Goal: Task Accomplishment & Management: Complete application form

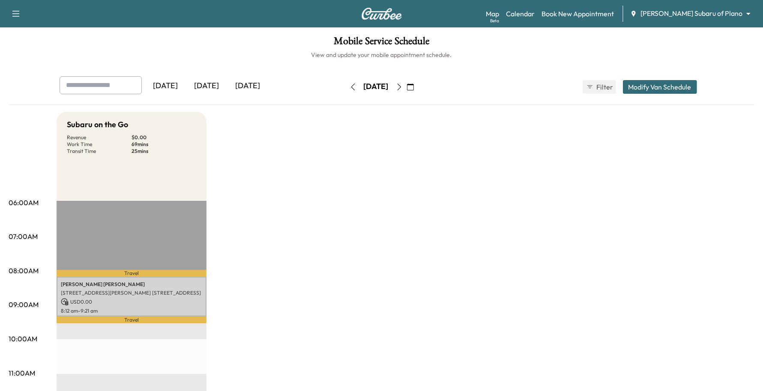
click at [727, 13] on body "Support Log Out Map Beta Calendar Book New Appointment [PERSON_NAME] Subaru of …" at bounding box center [381, 195] width 763 height 391
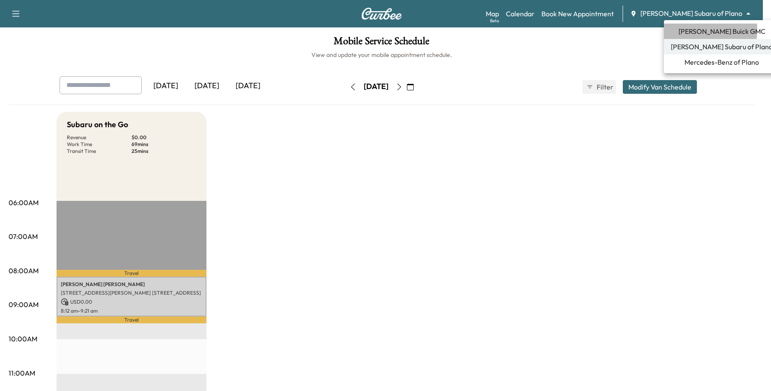
click at [687, 30] on span "[PERSON_NAME] Buick GMC" at bounding box center [721, 31] width 87 height 10
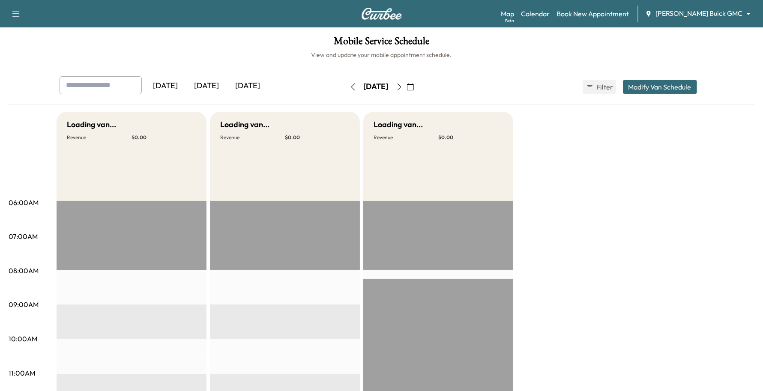
click at [606, 15] on link "Book New Appointment" at bounding box center [592, 14] width 72 height 10
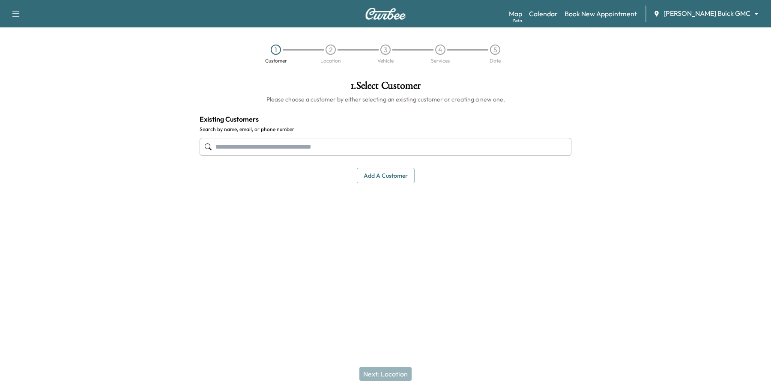
click at [264, 155] on input "text" at bounding box center [386, 147] width 372 height 18
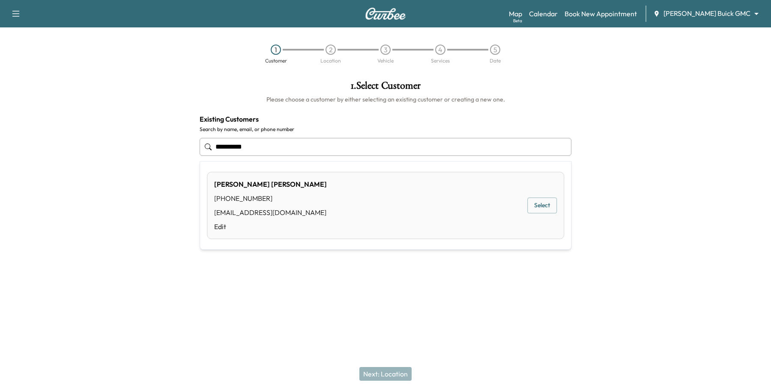
type input "**********"
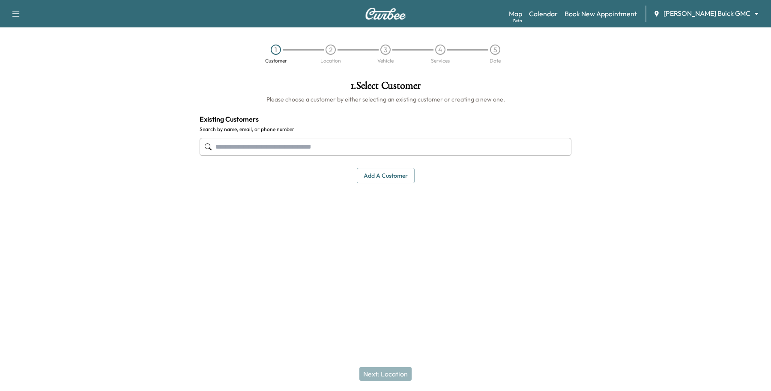
click at [328, 147] on input "text" at bounding box center [386, 147] width 372 height 18
type input "*"
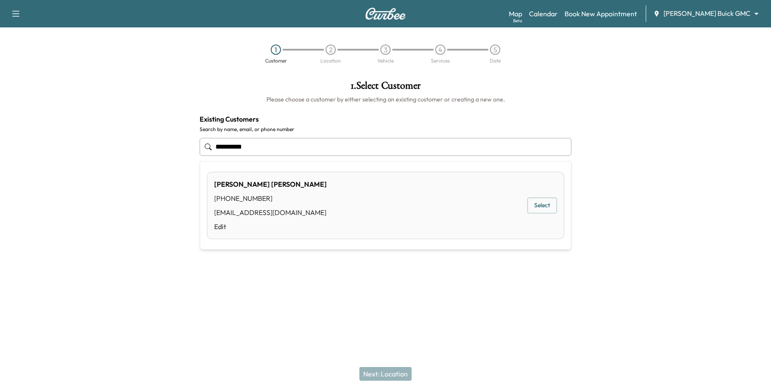
type input "**********"
click at [279, 315] on div "Support Log Out Map Beta Calendar Book New Appointment [PERSON_NAME] Buick GMC …" at bounding box center [385, 195] width 771 height 391
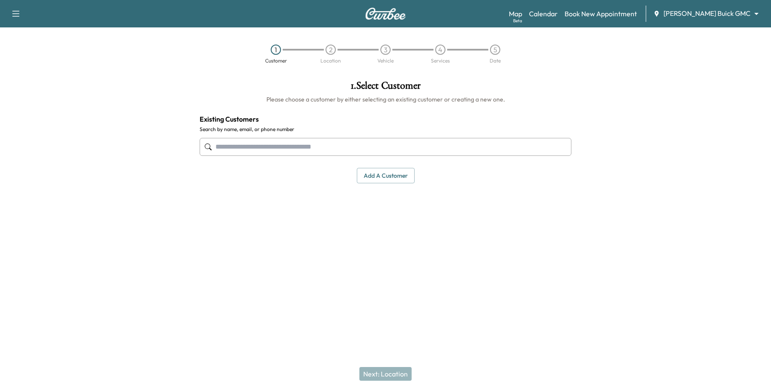
click at [382, 182] on button "Add a customer" at bounding box center [386, 176] width 58 height 16
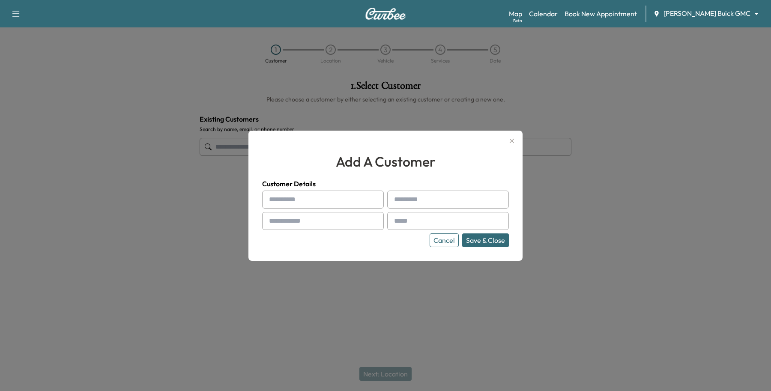
click at [283, 203] on input "text" at bounding box center [323, 200] width 122 height 18
type input "*****"
click at [429, 194] on input "text" at bounding box center [448, 200] width 122 height 18
type input "*"
type input "****"
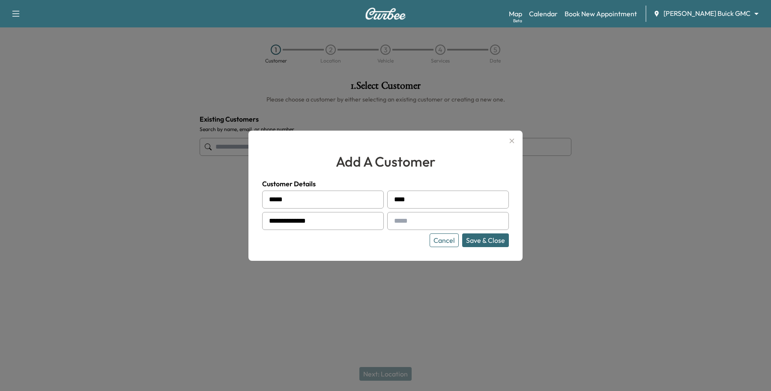
type input "**********"
click at [412, 222] on input "text" at bounding box center [448, 221] width 122 height 18
type input "**********"
click at [486, 240] on button "Save & Close" at bounding box center [485, 240] width 47 height 14
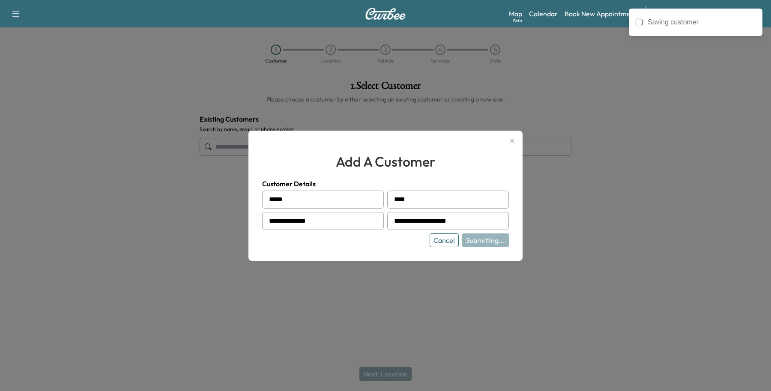
type input "**********"
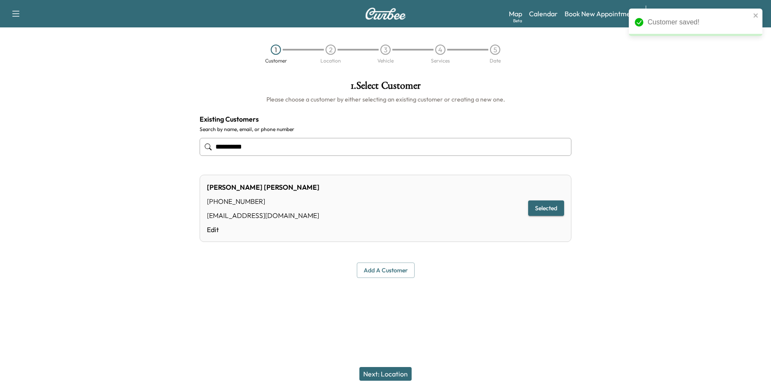
click at [389, 367] on button "Next: Location" at bounding box center [385, 374] width 52 height 14
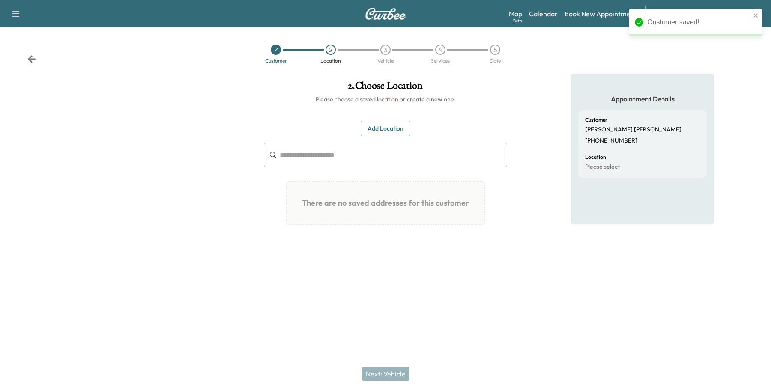
click at [384, 129] on button "Add Location" at bounding box center [386, 129] width 50 height 16
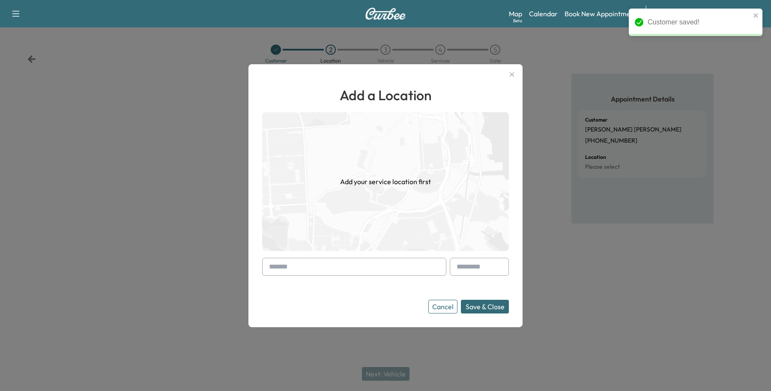
drag, startPoint x: 303, startPoint y: 266, endPoint x: 318, endPoint y: 277, distance: 18.3
click at [303, 267] on input "text" at bounding box center [354, 267] width 184 height 18
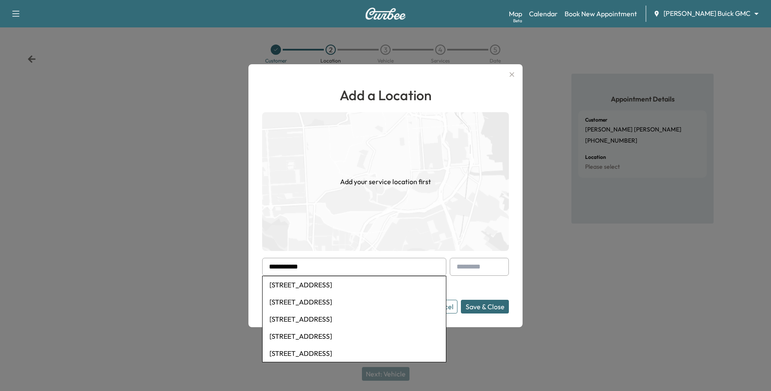
click at [307, 315] on li "[STREET_ADDRESS]" at bounding box center [353, 318] width 183 height 17
type input "**********"
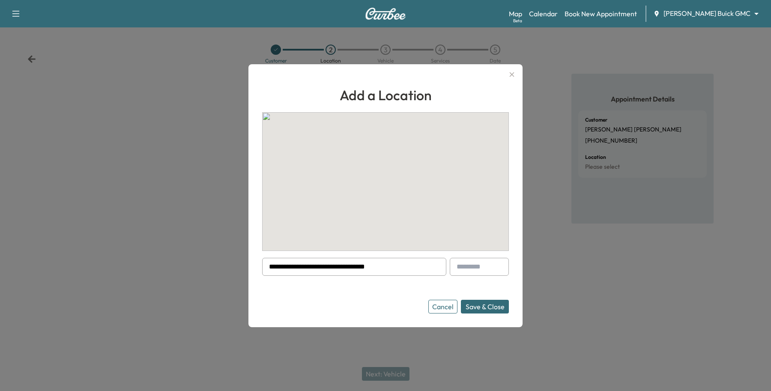
click at [479, 307] on button "Save & Close" at bounding box center [485, 307] width 48 height 14
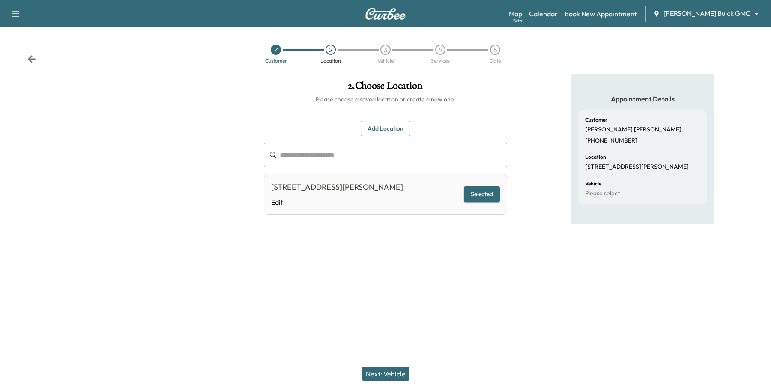
click at [398, 370] on button "Next: Vehicle" at bounding box center [386, 374] width 48 height 14
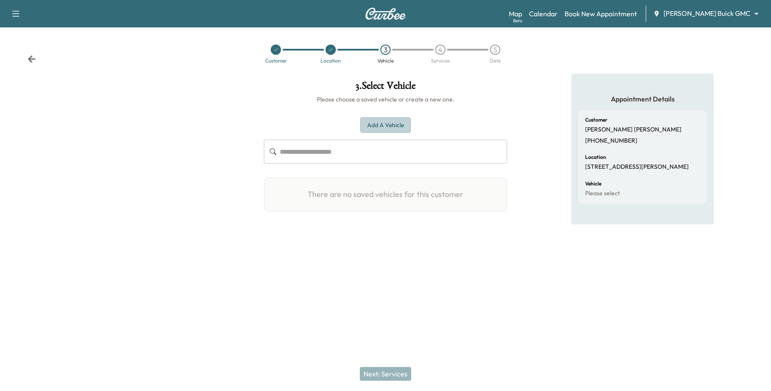
click at [367, 120] on button "Add a Vehicle" at bounding box center [385, 125] width 51 height 16
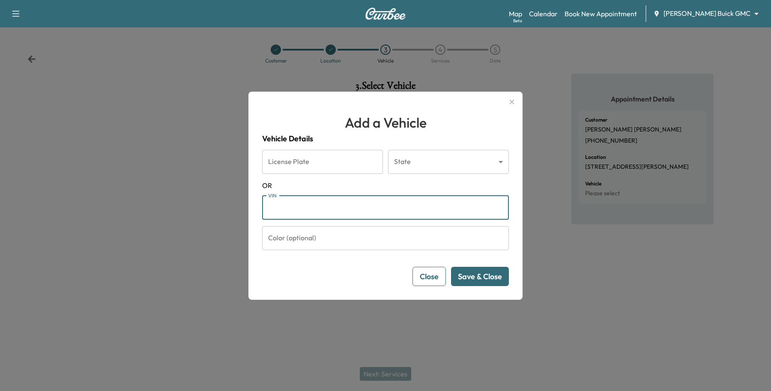
click at [319, 204] on input "VIN" at bounding box center [385, 208] width 247 height 24
type input "**********"
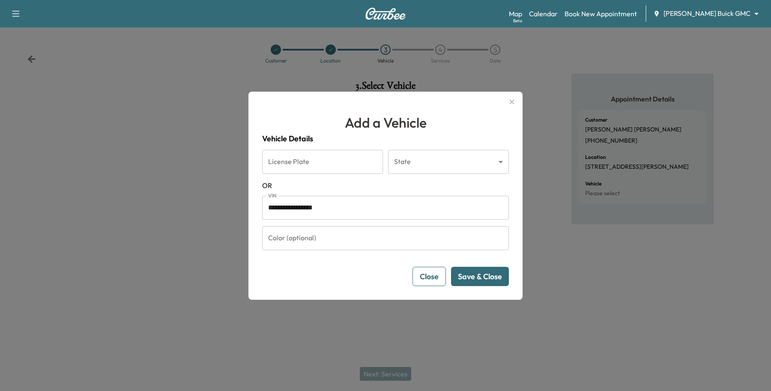
click at [471, 275] on button "Save & Close" at bounding box center [480, 276] width 58 height 19
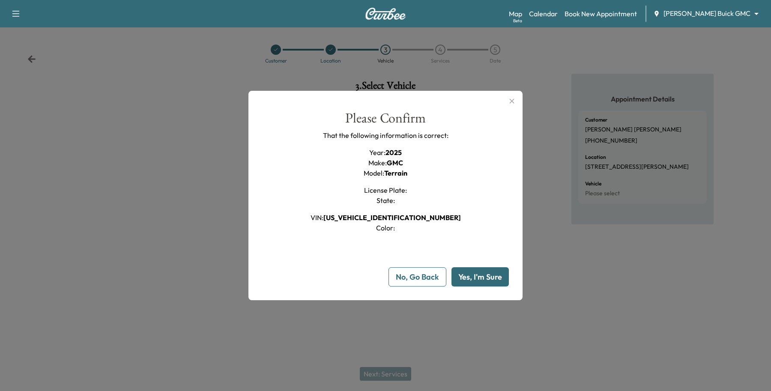
click at [473, 275] on button "Yes, I'm Sure" at bounding box center [479, 276] width 57 height 19
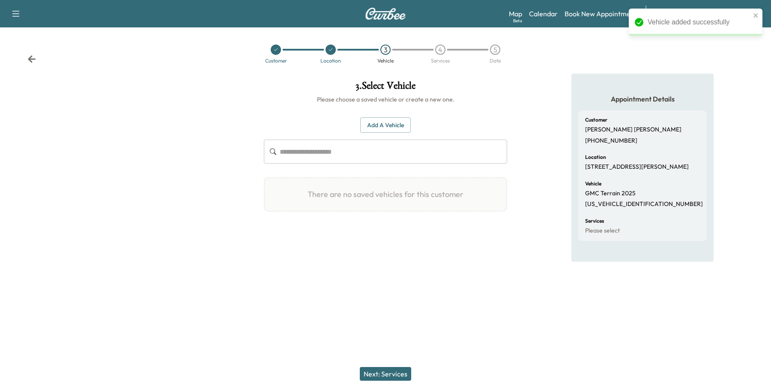
click at [387, 377] on button "Next: Services" at bounding box center [385, 374] width 51 height 14
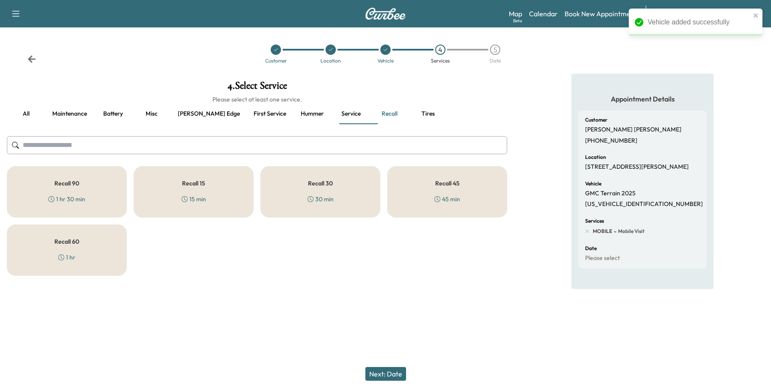
click at [74, 119] on button "Maintenance" at bounding box center [69, 114] width 48 height 21
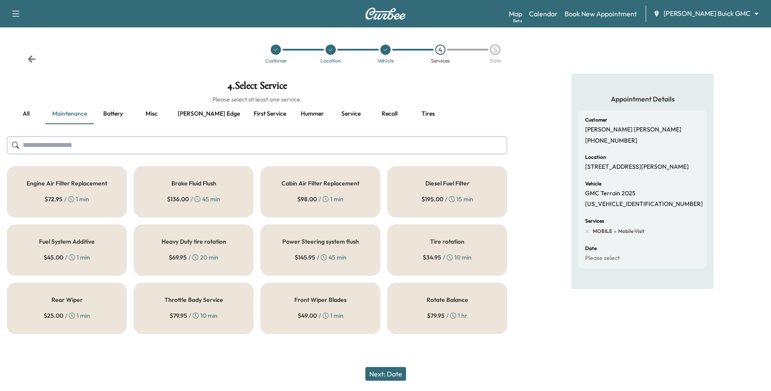
click at [191, 110] on button "[PERSON_NAME] edge" at bounding box center [209, 114] width 76 height 21
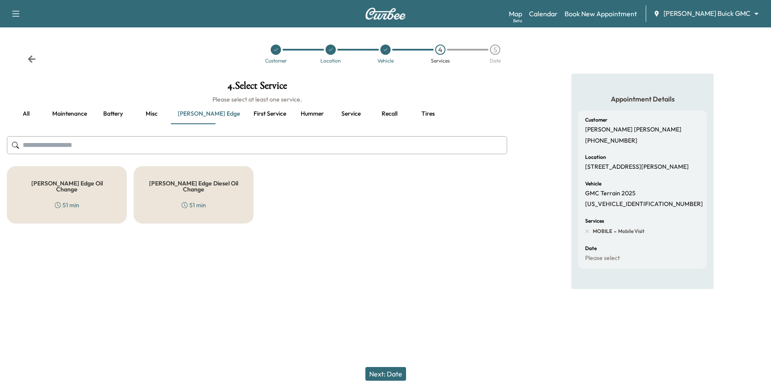
click at [92, 200] on div "[PERSON_NAME] Edge Oil Change 51 min" at bounding box center [67, 194] width 120 height 57
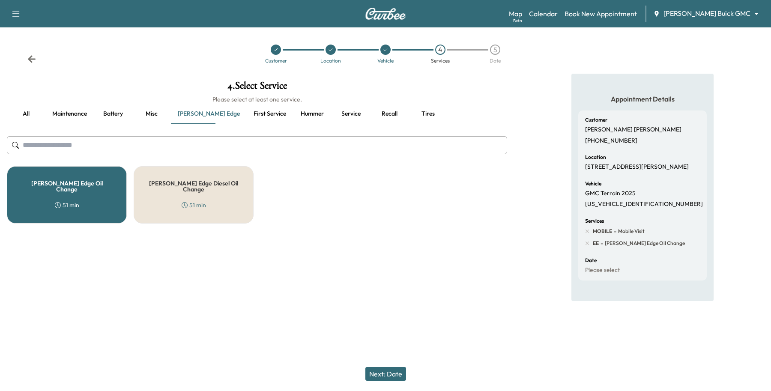
click at [390, 371] on button "Next: Date" at bounding box center [385, 374] width 41 height 14
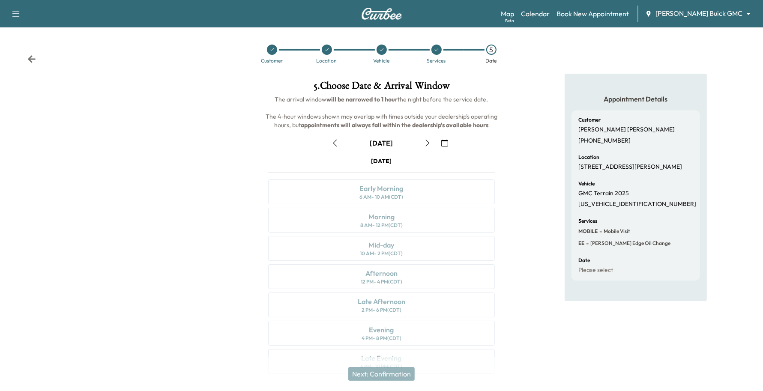
click at [441, 140] on icon "button" at bounding box center [444, 143] width 7 height 7
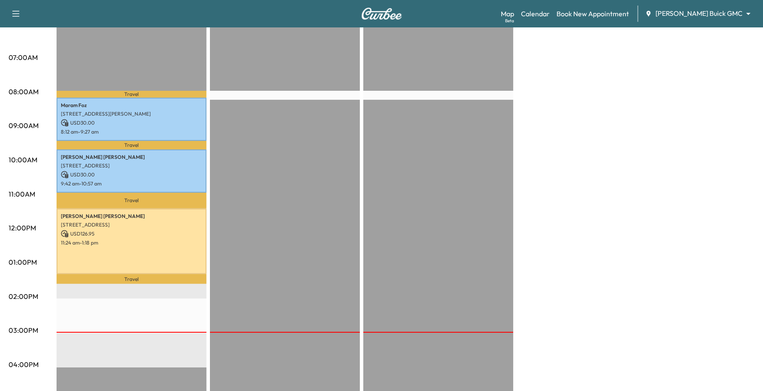
scroll to position [161, 0]
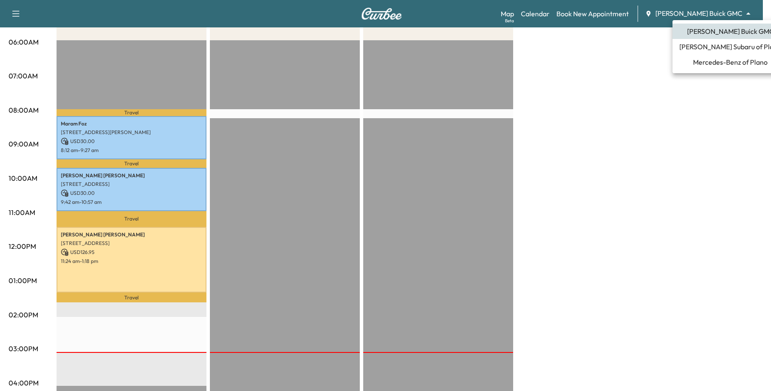
click at [737, 9] on body "Support Log Out Map Beta Calendar Book New Appointment Ewing Buick GMC ********…" at bounding box center [385, 34] width 771 height 391
click at [718, 61] on span "Mercedes-Benz of Plano" at bounding box center [730, 62] width 75 height 10
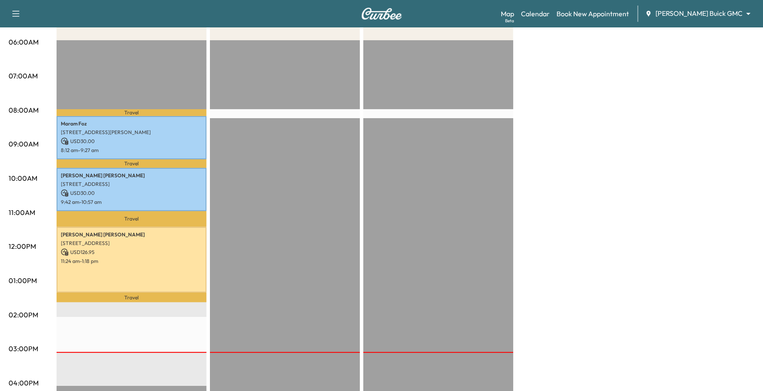
scroll to position [0, 0]
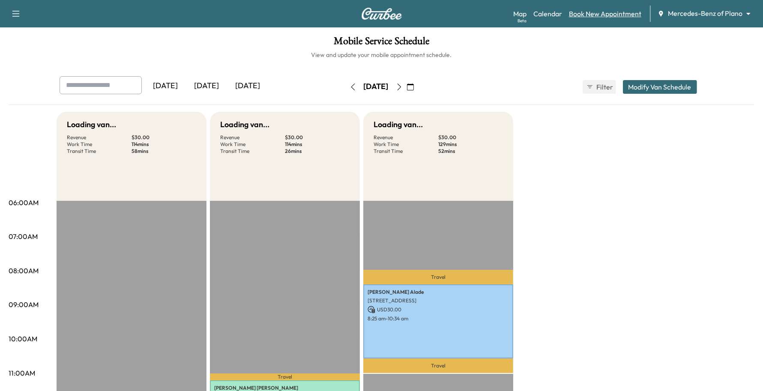
click at [624, 12] on link "Book New Appointment" at bounding box center [605, 14] width 72 height 10
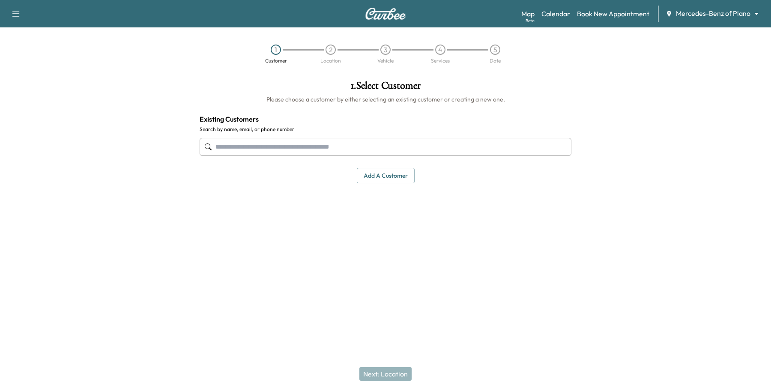
click at [239, 149] on input "text" at bounding box center [386, 147] width 372 height 18
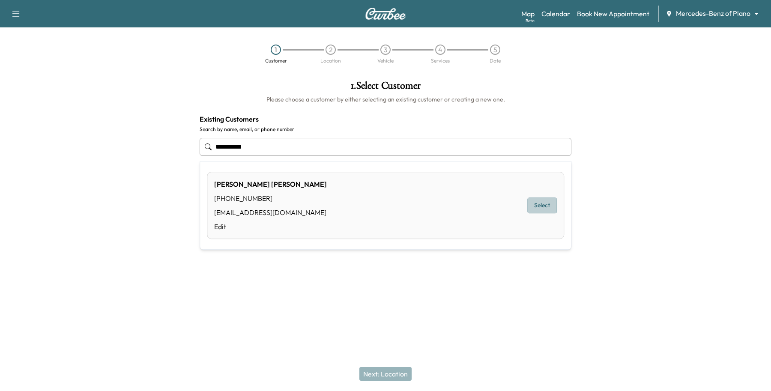
click at [543, 206] on button "Select" at bounding box center [542, 206] width 30 height 16
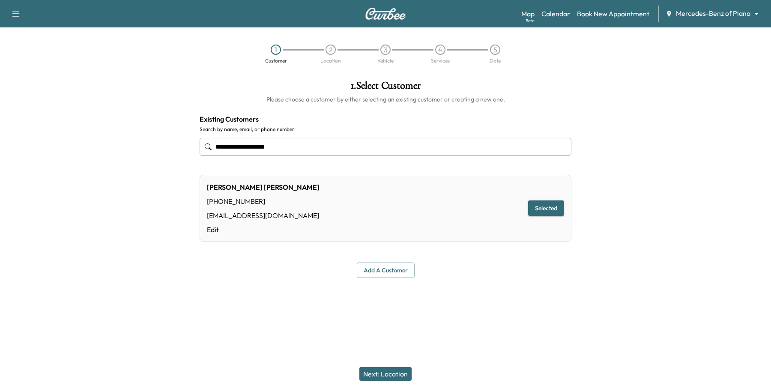
type input "**********"
click at [395, 377] on button "Next: Location" at bounding box center [385, 374] width 52 height 14
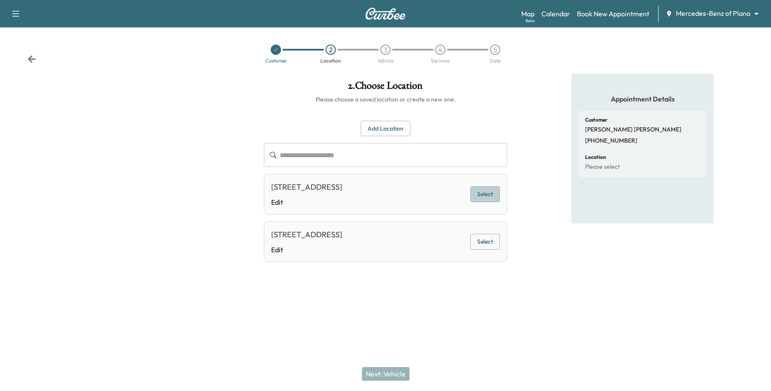
click at [478, 200] on button "Select" at bounding box center [485, 194] width 30 height 16
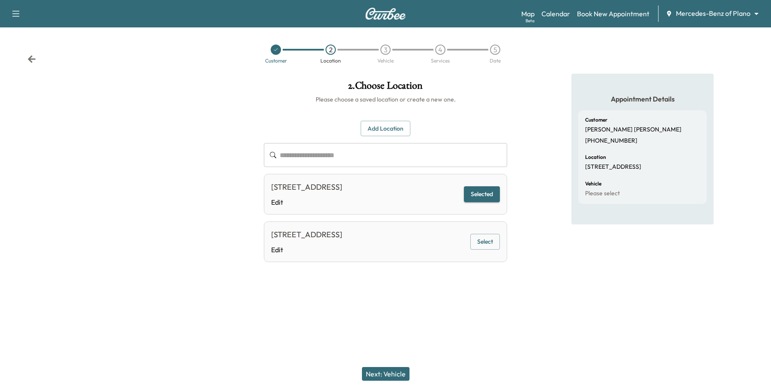
click at [396, 376] on button "Next: Vehicle" at bounding box center [386, 374] width 48 height 14
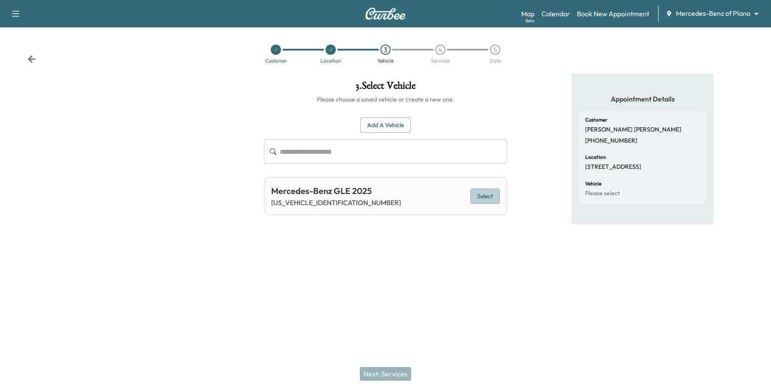
click at [484, 196] on button "Select" at bounding box center [485, 196] width 30 height 16
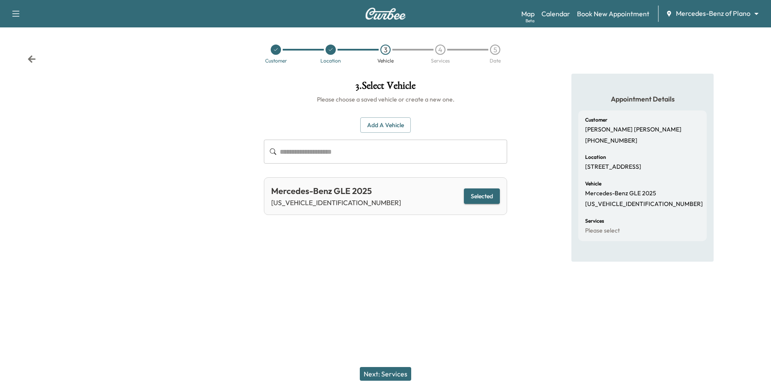
click at [403, 373] on button "Next: Services" at bounding box center [385, 374] width 51 height 14
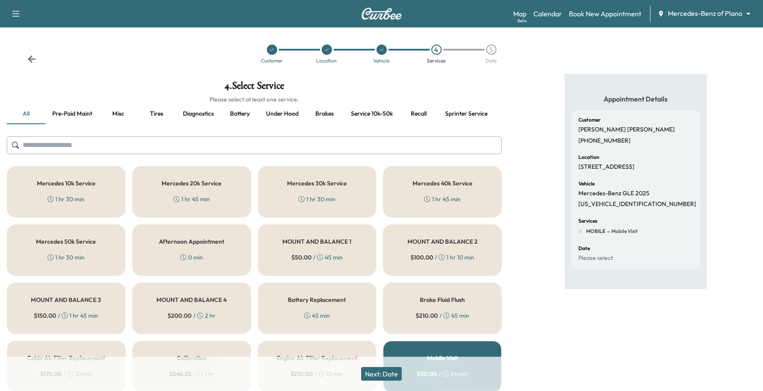
click at [68, 196] on div "1 hr 30 min" at bounding box center [66, 199] width 37 height 9
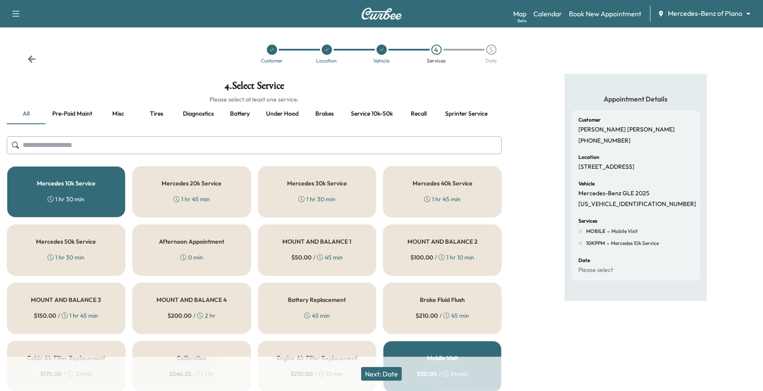
click at [397, 373] on button "Next: Date" at bounding box center [381, 374] width 41 height 14
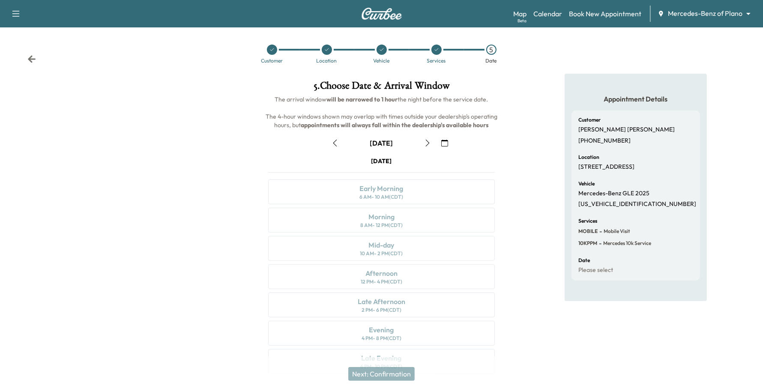
click at [448, 140] on button "button" at bounding box center [444, 143] width 15 height 14
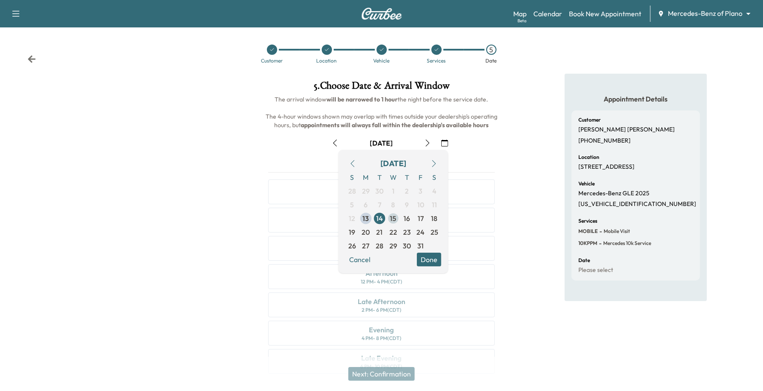
click at [393, 215] on span "15" at bounding box center [393, 218] width 6 height 10
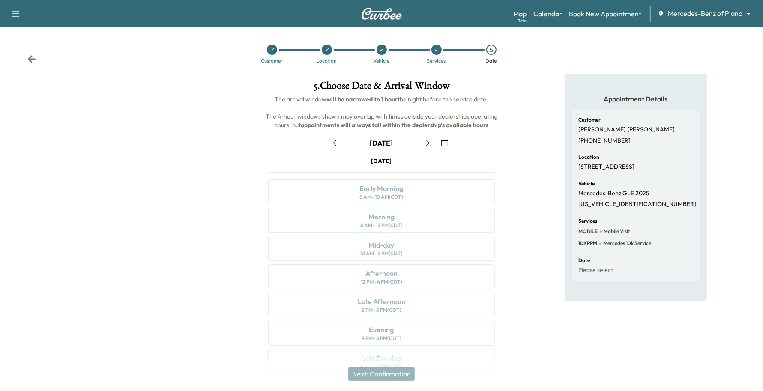
click at [432, 142] on button "button" at bounding box center [427, 143] width 15 height 14
click at [433, 142] on button "button" at bounding box center [427, 143] width 15 height 14
click at [442, 140] on icon "button" at bounding box center [444, 143] width 7 height 7
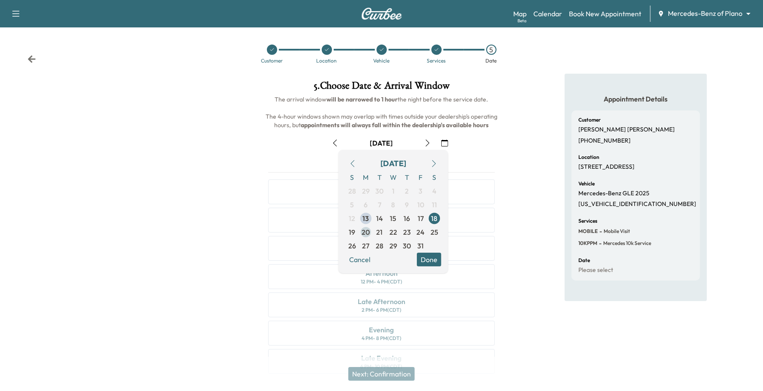
click at [365, 232] on span "20" at bounding box center [366, 232] width 8 height 10
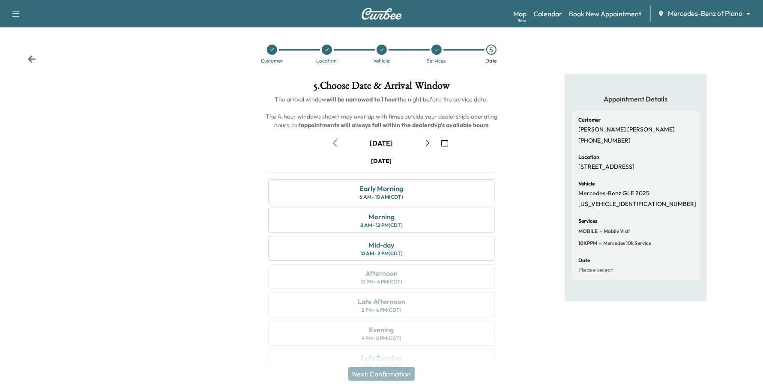
click at [441, 140] on icon "button" at bounding box center [444, 143] width 7 height 7
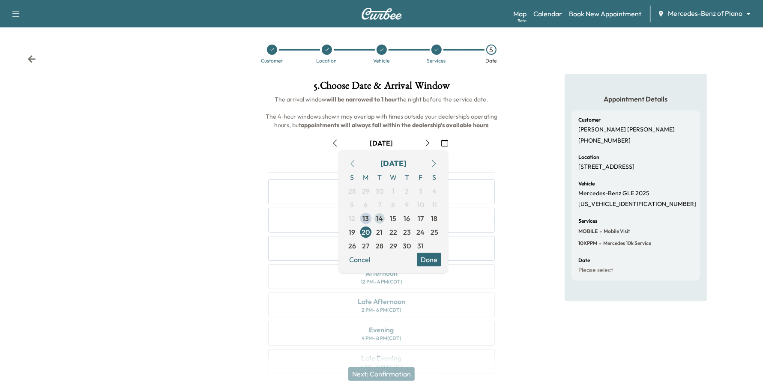
click at [383, 218] on span "14" at bounding box center [380, 219] width 14 height 14
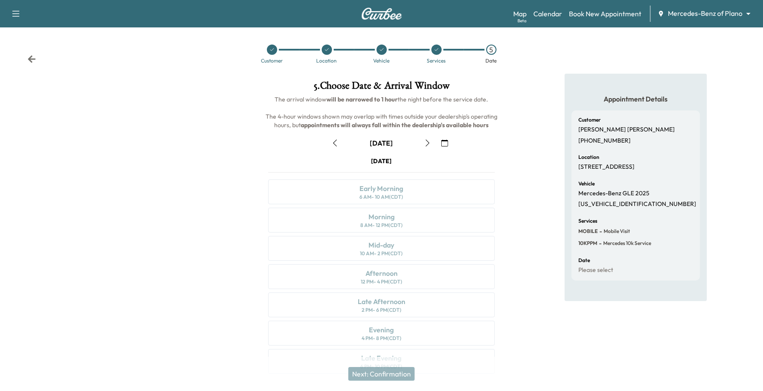
click at [441, 141] on icon "button" at bounding box center [444, 143] width 7 height 7
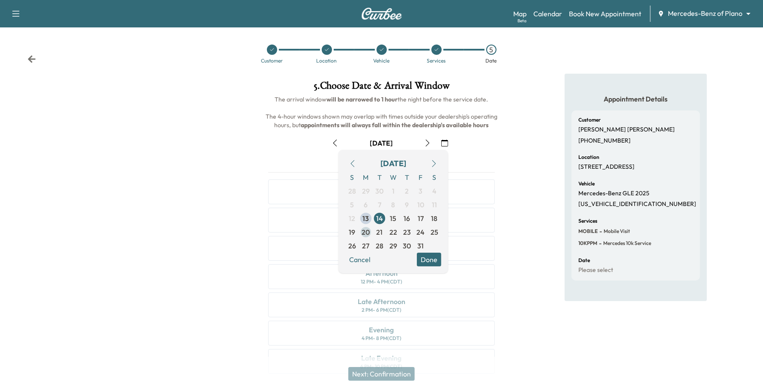
click at [364, 232] on span "20" at bounding box center [366, 232] width 8 height 10
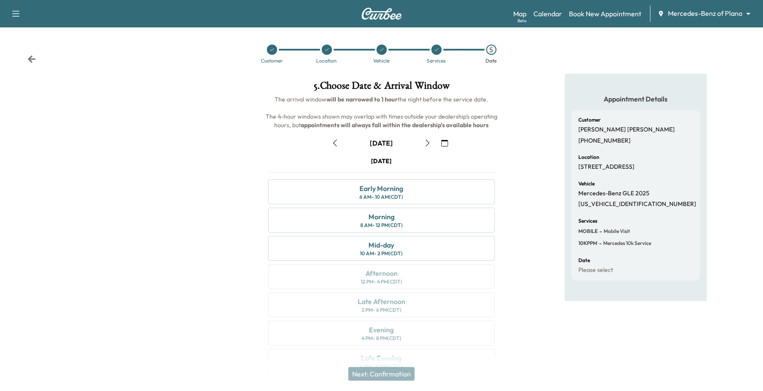
click at [432, 143] on button "button" at bounding box center [427, 143] width 15 height 14
click at [339, 141] on button "button" at bounding box center [335, 143] width 15 height 14
drag, startPoint x: 353, startPoint y: 243, endPoint x: 392, endPoint y: 258, distance: 41.3
click at [354, 242] on div "Mid-day 10 AM - 2 PM (CDT)" at bounding box center [381, 248] width 227 height 25
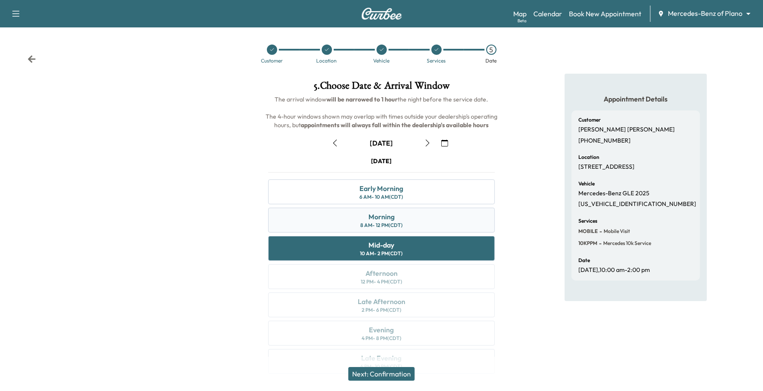
click at [403, 230] on div "Morning 8 AM - 12 PM (CDT)" at bounding box center [381, 220] width 227 height 25
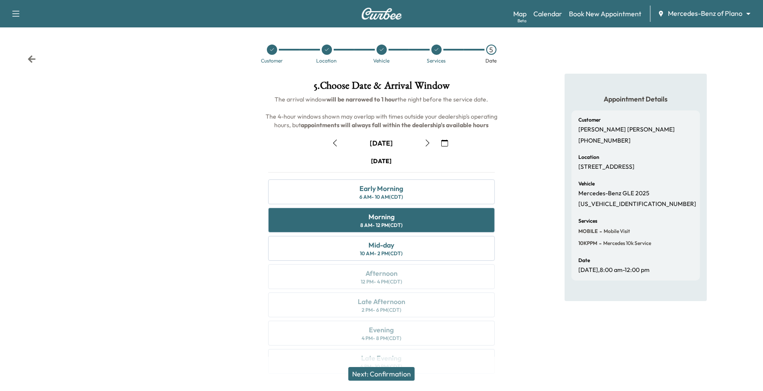
click at [401, 370] on button "Next: Confirmation" at bounding box center [381, 374] width 66 height 14
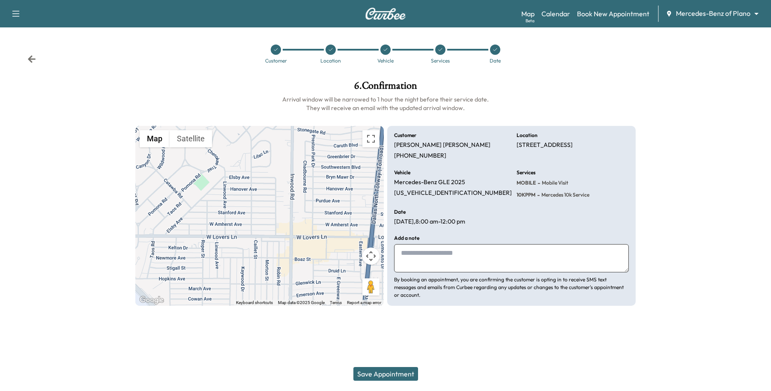
click at [403, 370] on button "Save Appointment" at bounding box center [385, 374] width 65 height 14
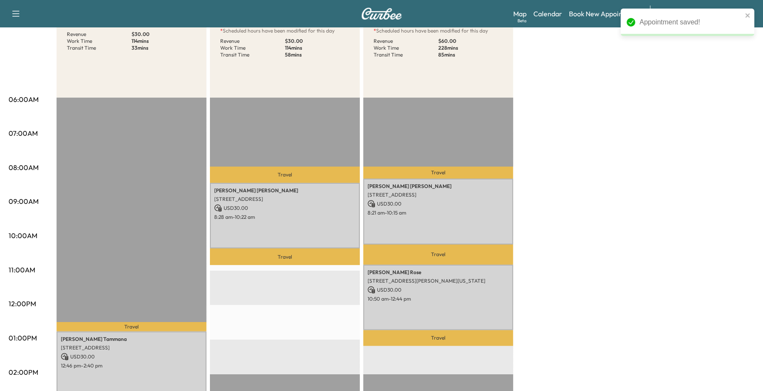
scroll to position [107, 0]
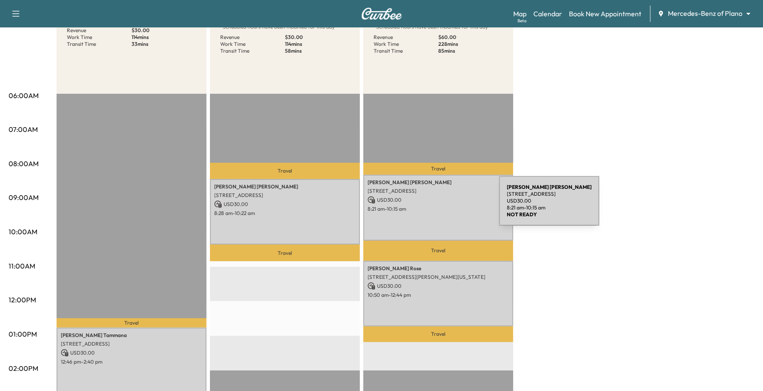
click at [435, 206] on p "8:21 am - 10:15 am" at bounding box center [437, 209] width 141 height 7
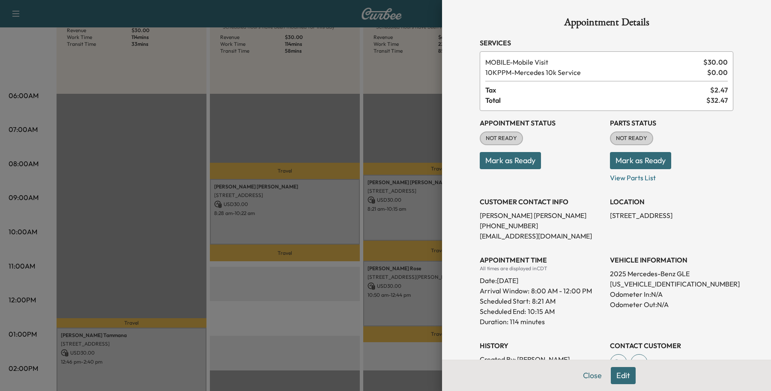
click at [621, 377] on button "Edit" at bounding box center [623, 375] width 25 height 17
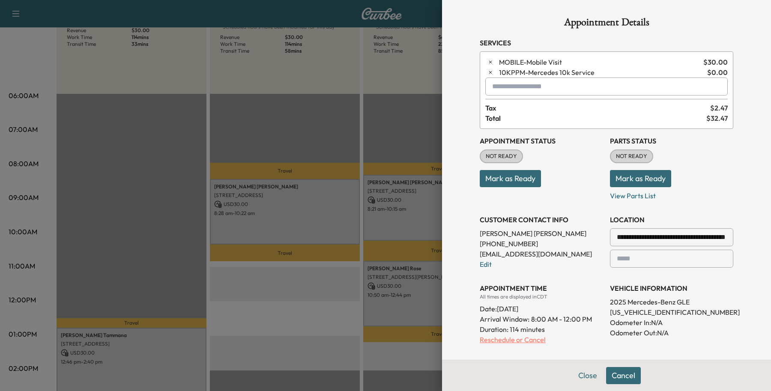
click at [504, 341] on p "Reschedule or Cancel" at bounding box center [541, 339] width 123 height 10
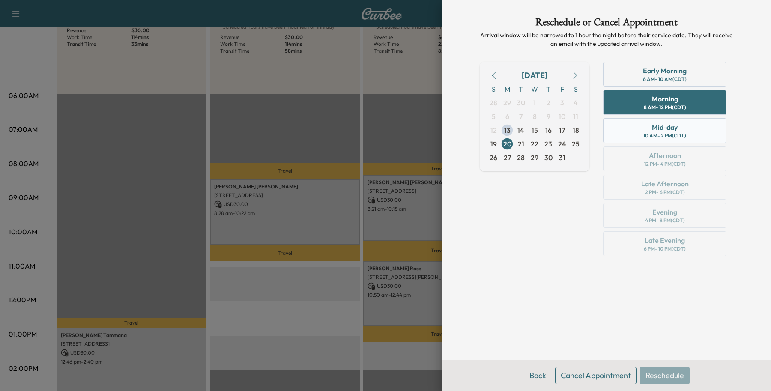
click at [617, 138] on div "Mid-day 10 AM - 2 PM (CDT)" at bounding box center [664, 130] width 123 height 25
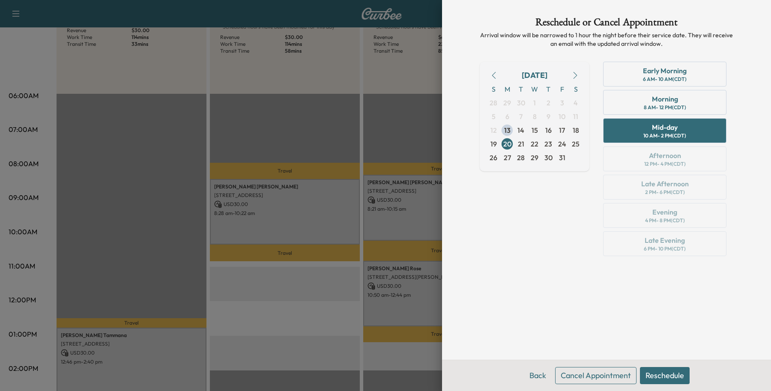
click at [662, 371] on button "Reschedule" at bounding box center [665, 375] width 50 height 17
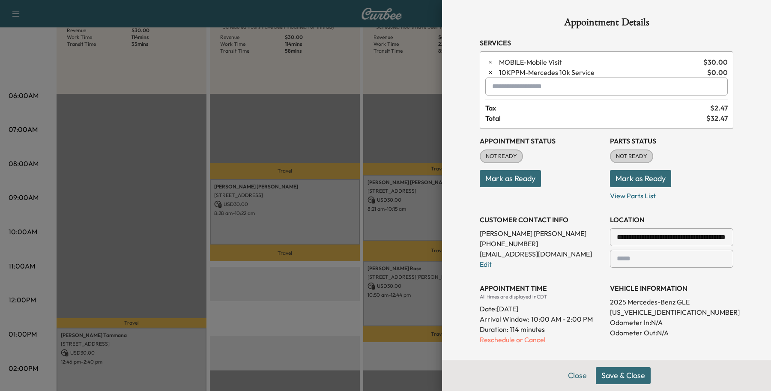
click at [617, 375] on button "Save & Close" at bounding box center [623, 375] width 55 height 17
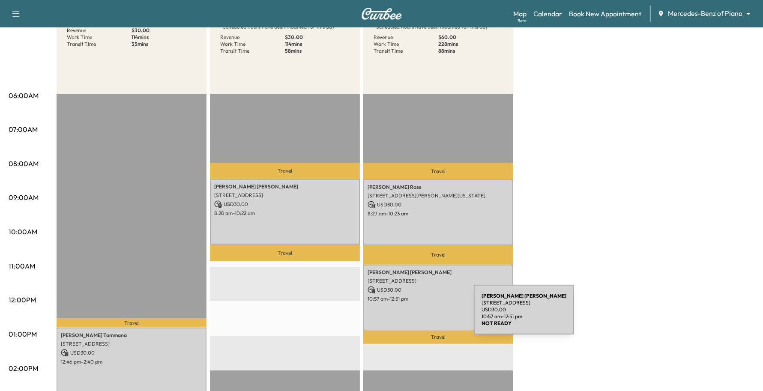
click at [409, 315] on div "Beverly Lueckemeyer 5018 Stanford Avenue, Dallas, TX 75209, US USD 30.00 10:57 …" at bounding box center [438, 298] width 150 height 66
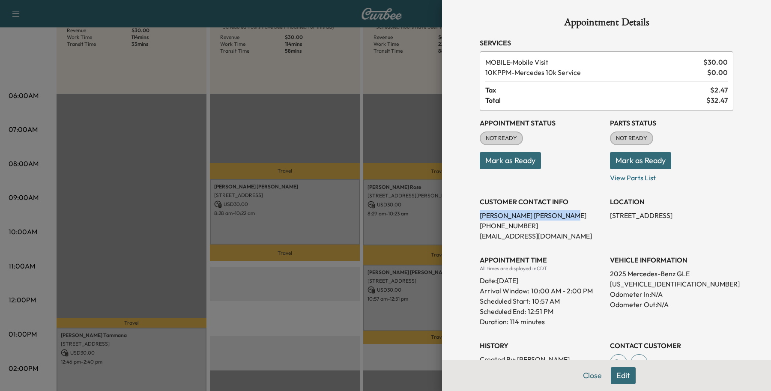
drag, startPoint x: 543, startPoint y: 214, endPoint x: 469, endPoint y: 213, distance: 74.1
click at [469, 213] on div "Appointment Details Services MOBILE - Mobile Visit $ 30.00 10KPPM - Mercedes 10…" at bounding box center [606, 243] width 274 height 486
copy p "Beverly Lueckemeyer"
click at [585, 379] on button "Close" at bounding box center [592, 375] width 30 height 17
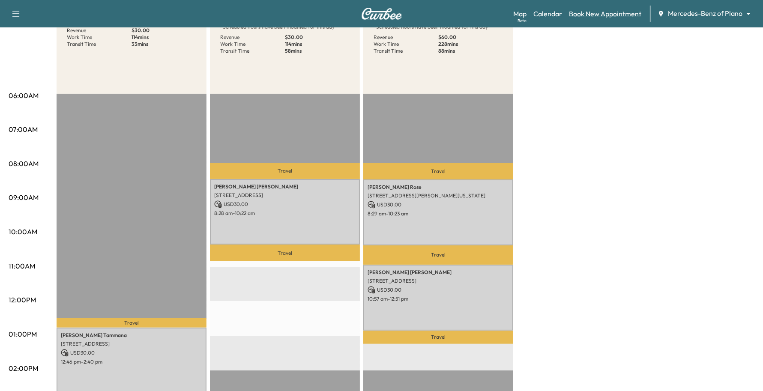
click at [613, 16] on link "Book New Appointment" at bounding box center [605, 14] width 72 height 10
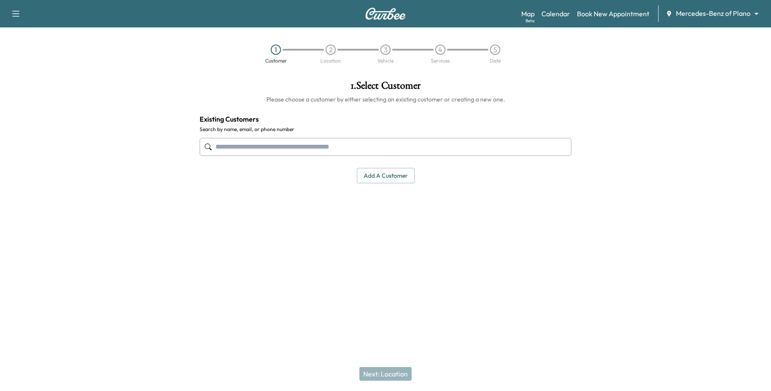
click at [355, 146] on input "text" at bounding box center [386, 147] width 372 height 18
type input "**********"
click at [336, 212] on div "1 . Select Customer Please choose a customer by either selecting an existing cu…" at bounding box center [385, 172] width 385 height 196
click at [384, 171] on button "Add a customer" at bounding box center [386, 176] width 58 height 16
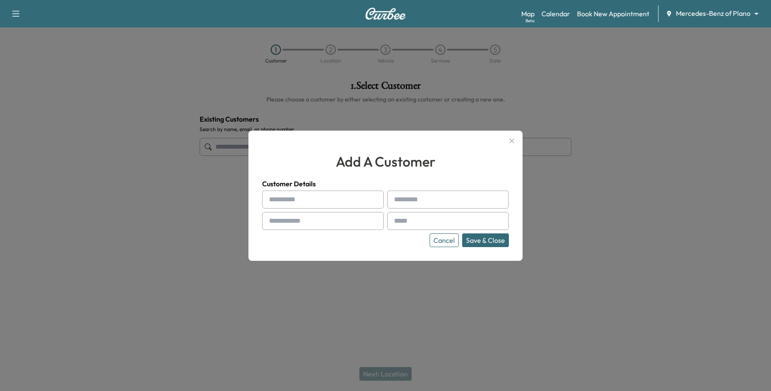
click at [295, 198] on input "text" at bounding box center [323, 200] width 122 height 18
type input "*****"
type input "***"
type input "**********"
type input "*"
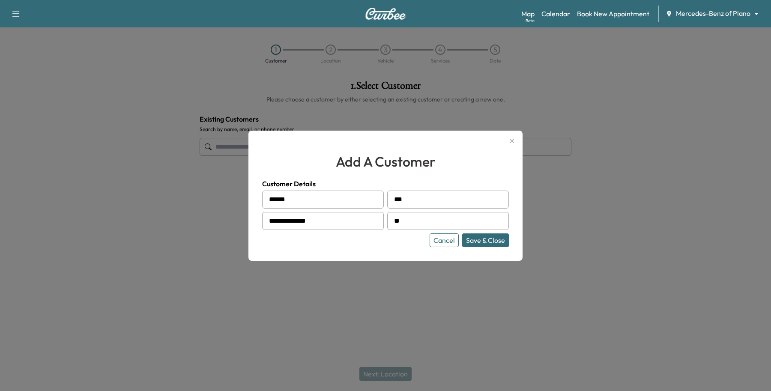
type input "*"
type input "**********"
click at [501, 239] on button "Save & Close" at bounding box center [485, 240] width 47 height 14
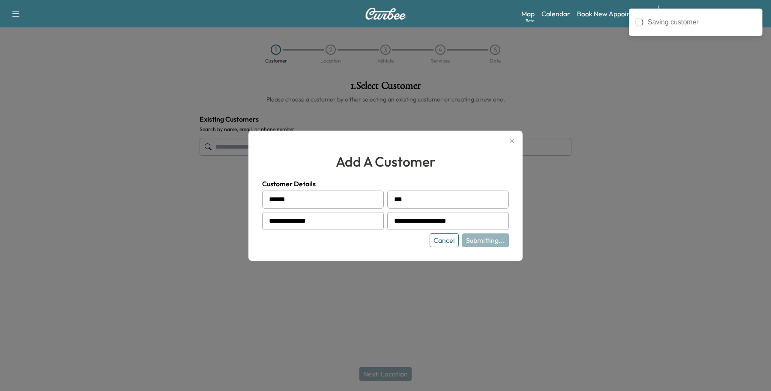
type input "**********"
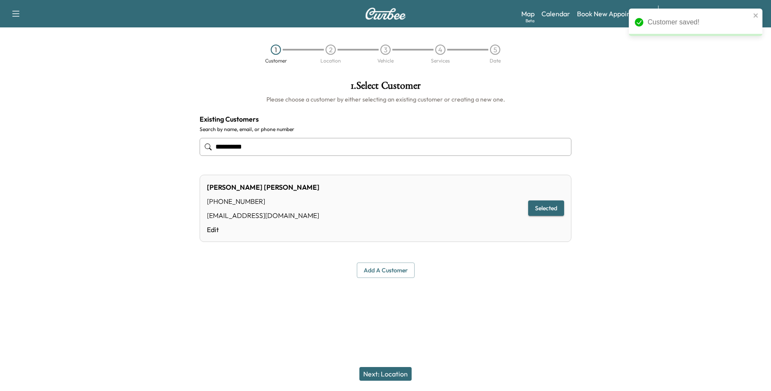
click at [397, 373] on button "Next: Location" at bounding box center [385, 374] width 52 height 14
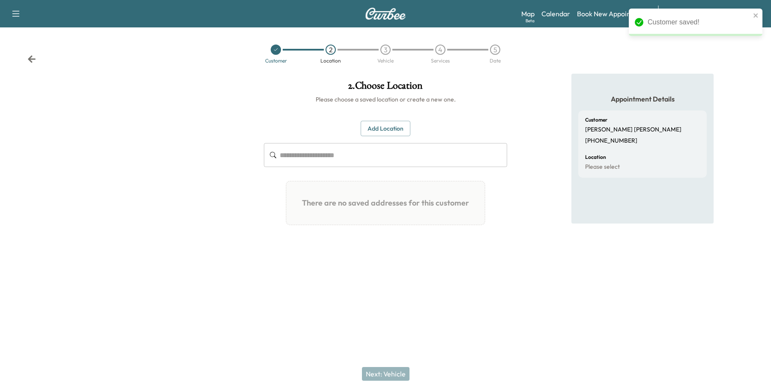
drag, startPoint x: 394, startPoint y: 121, endPoint x: 390, endPoint y: 132, distance: 11.9
click at [394, 121] on button "Add Location" at bounding box center [386, 129] width 50 height 16
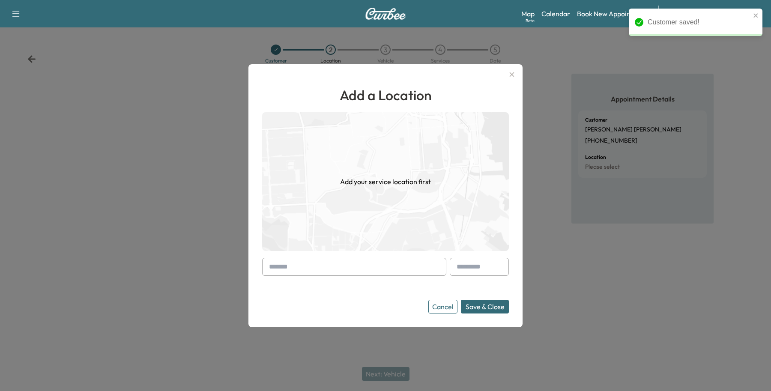
click at [311, 260] on input "text" at bounding box center [354, 267] width 184 height 18
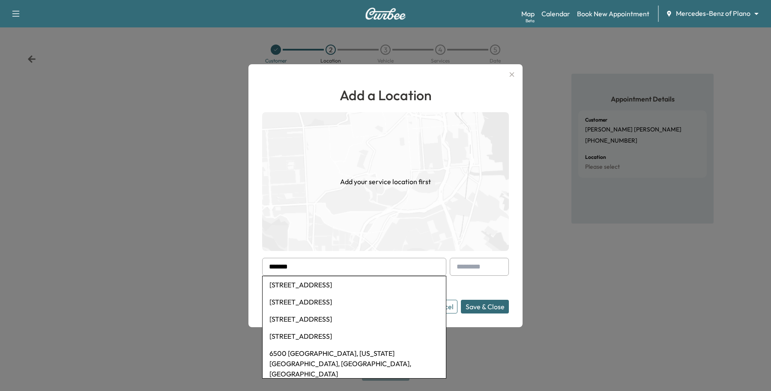
click at [303, 288] on li "6500 Excellence Way, Plano, TX, USA" at bounding box center [353, 284] width 183 height 17
type input "**********"
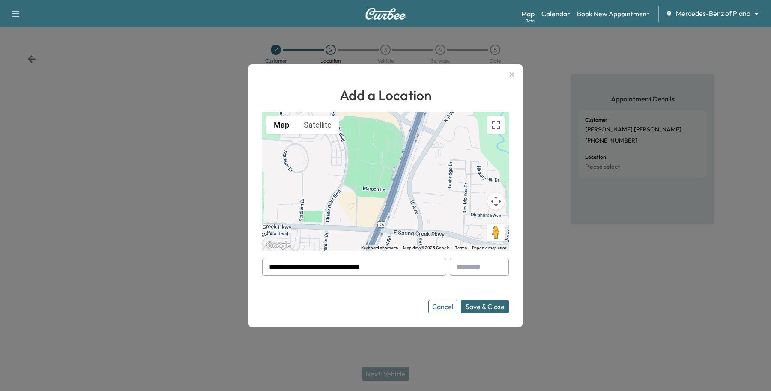
click at [497, 306] on button "Save & Close" at bounding box center [485, 307] width 48 height 14
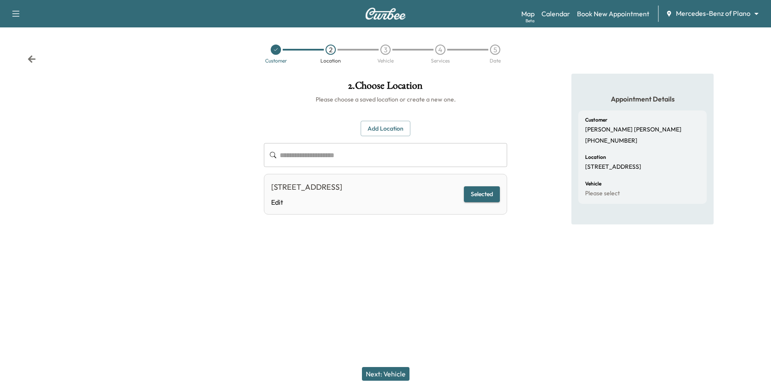
click at [397, 371] on button "Next: Vehicle" at bounding box center [386, 374] width 48 height 14
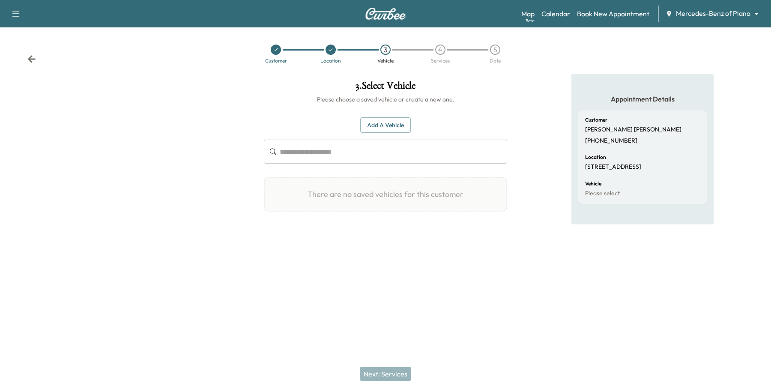
click at [384, 127] on button "Add a Vehicle" at bounding box center [385, 125] width 51 height 16
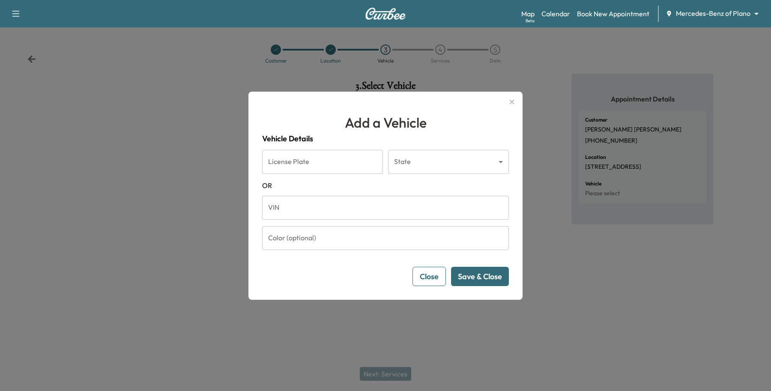
click at [335, 209] on input "VIN" at bounding box center [385, 208] width 247 height 24
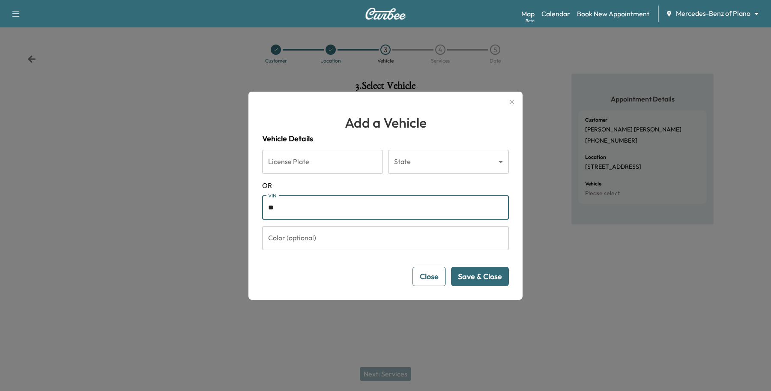
type input "*"
type input "**********"
click at [497, 280] on button "Save & Close" at bounding box center [480, 276] width 58 height 19
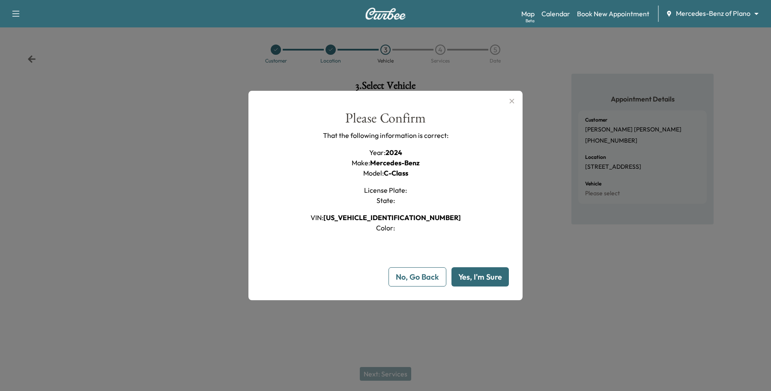
click at [496, 280] on button "Yes, I'm Sure" at bounding box center [479, 276] width 57 height 19
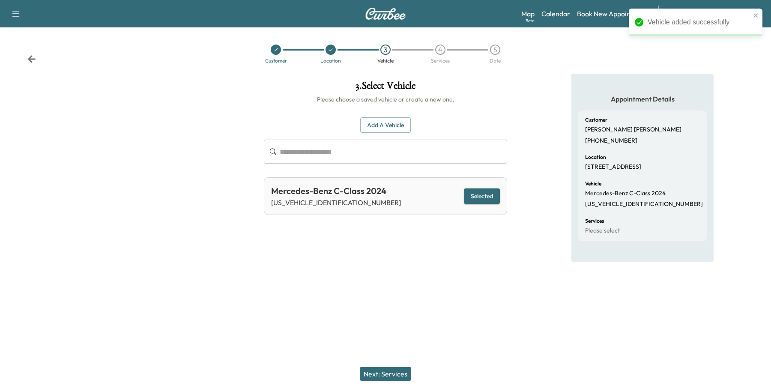
click at [398, 376] on button "Next: Services" at bounding box center [385, 374] width 51 height 14
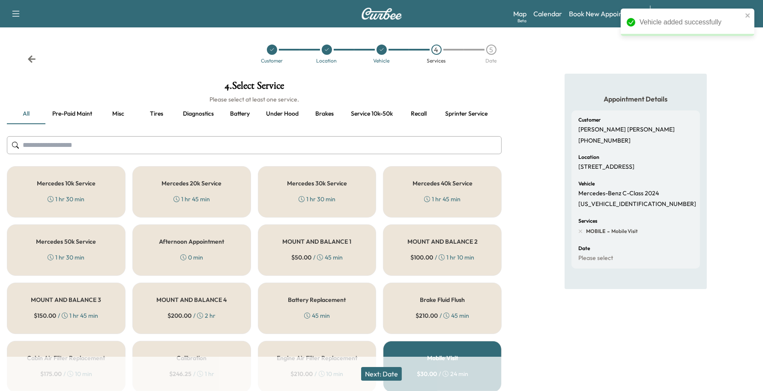
click at [74, 206] on div "Mercedes 10k Service 1 hr 30 min" at bounding box center [66, 191] width 119 height 51
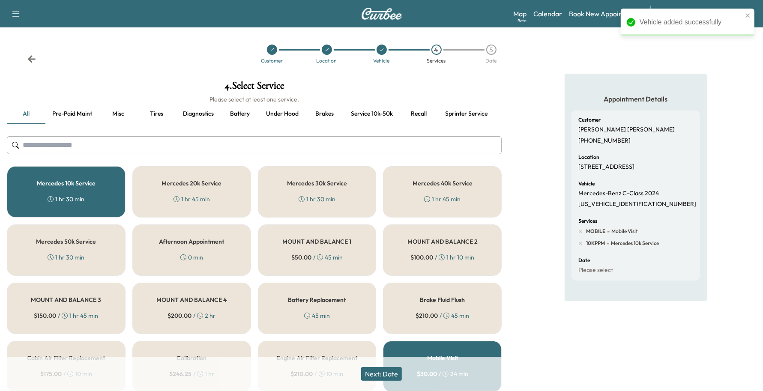
click at [379, 373] on button "Next: Date" at bounding box center [381, 374] width 41 height 14
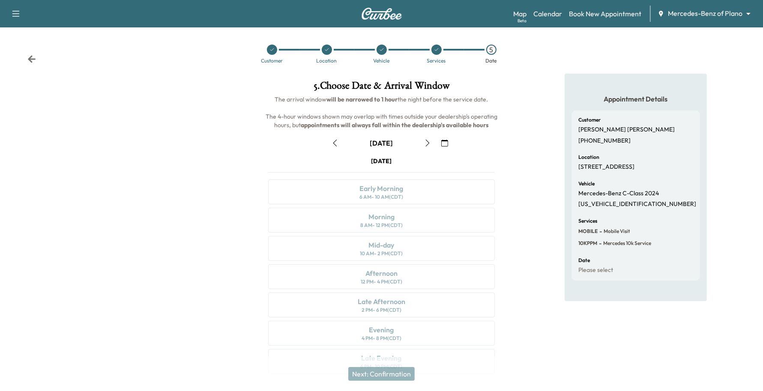
click at [447, 143] on icon "button" at bounding box center [444, 143] width 7 height 7
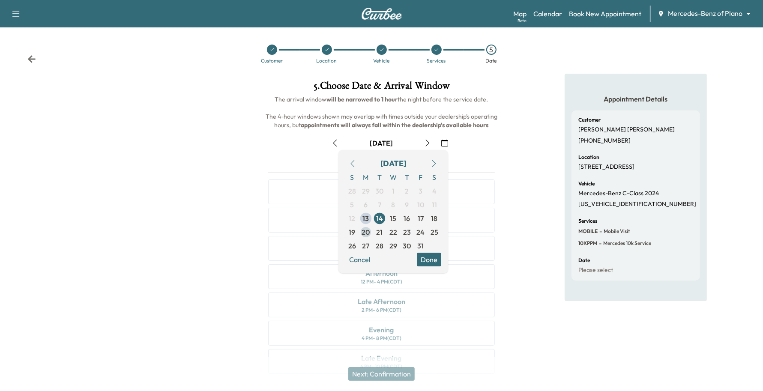
click at [361, 230] on span "20" at bounding box center [366, 232] width 14 height 14
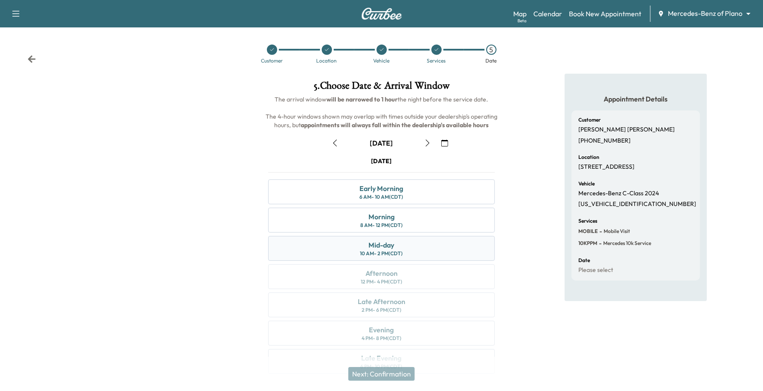
click at [463, 244] on div "Mid-day 10 AM - 2 PM (CDT)" at bounding box center [381, 248] width 227 height 25
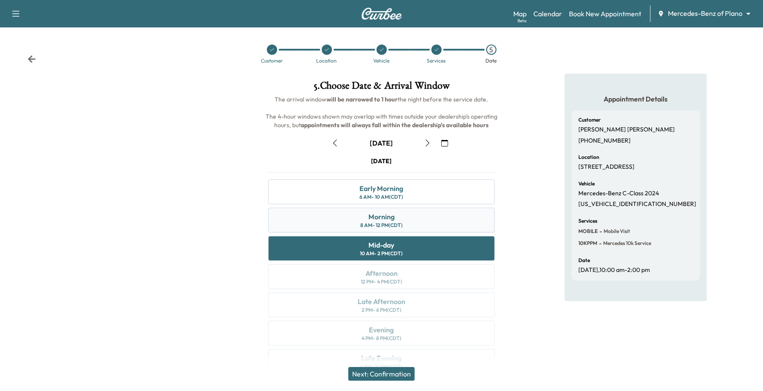
click at [464, 223] on div "Morning 8 AM - 12 PM (CDT)" at bounding box center [381, 220] width 227 height 25
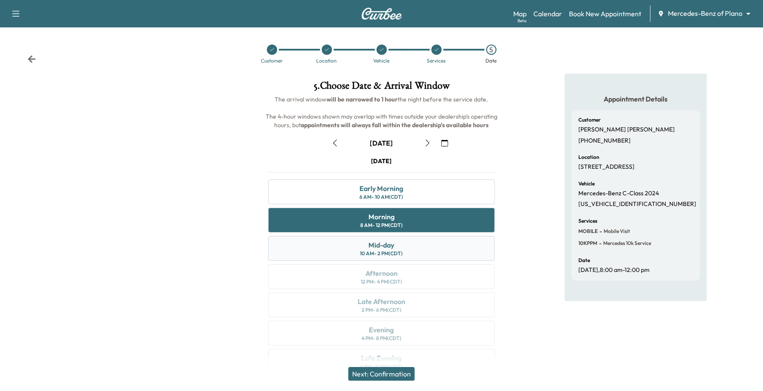
click at [450, 245] on div "Mid-day 10 AM - 2 PM (CDT)" at bounding box center [381, 248] width 227 height 25
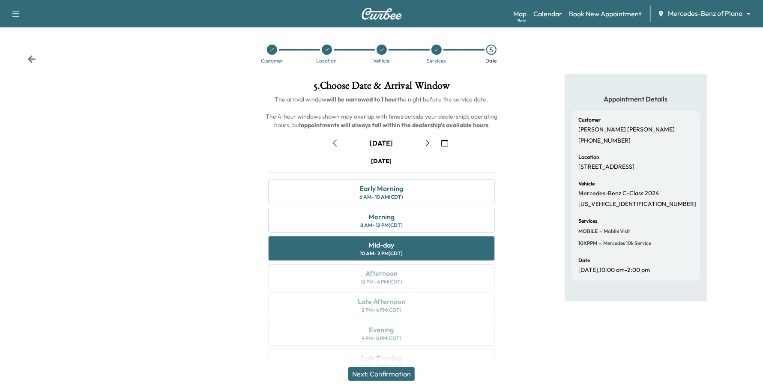
click at [442, 142] on icon "button" at bounding box center [444, 143] width 7 height 7
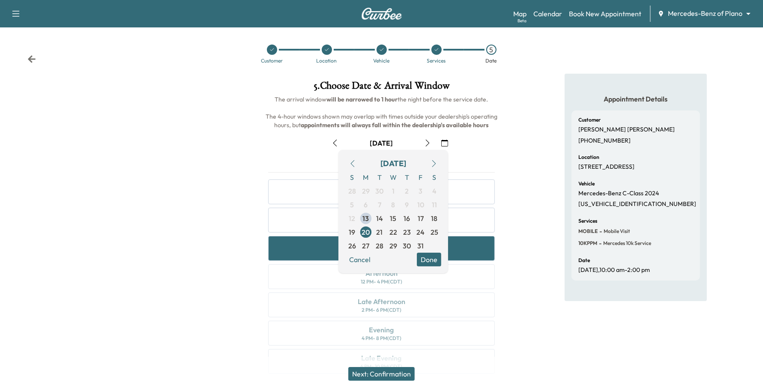
click at [497, 157] on div "Monday October 20 Early Morning 6 AM - 10 AM (CDT) Morning 8 AM - 12 PM (CDT) M…" at bounding box center [381, 267] width 241 height 221
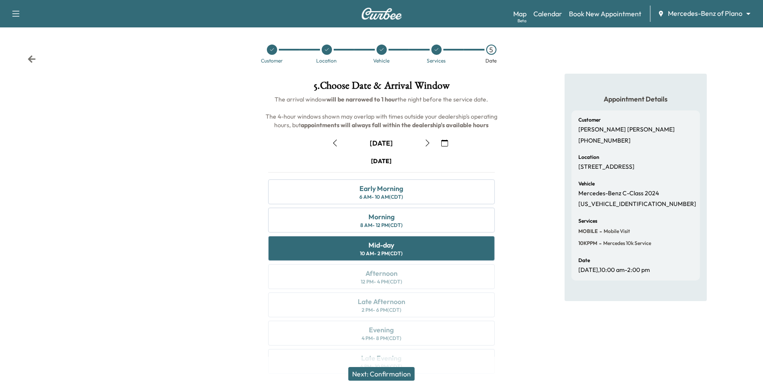
click at [408, 367] on button "Next: Confirmation" at bounding box center [381, 374] width 66 height 14
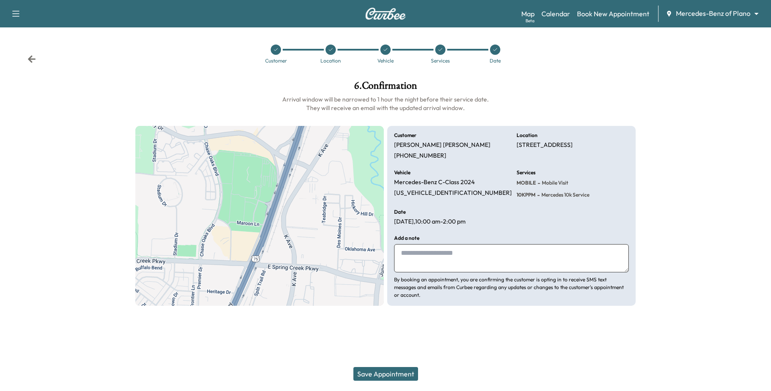
click at [409, 367] on button "Save Appointment" at bounding box center [385, 374] width 65 height 14
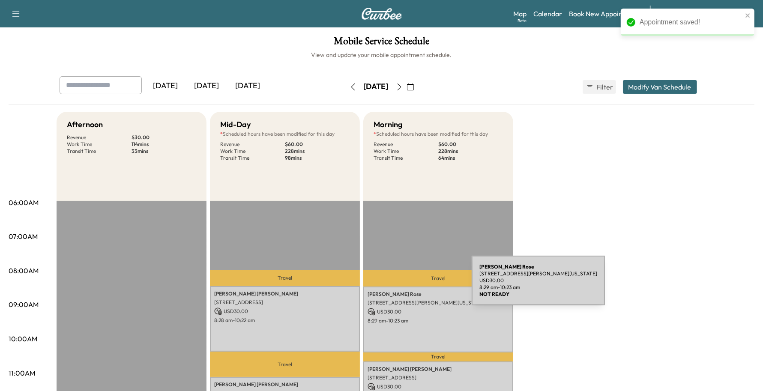
scroll to position [161, 0]
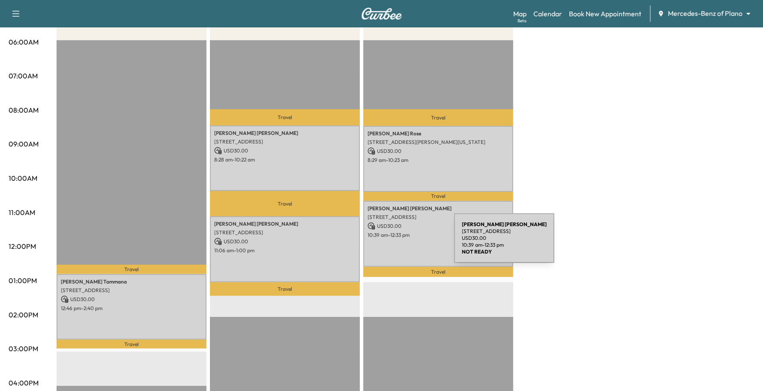
click at [390, 243] on div "Denna Lee 6500 Excellence Way, Plano, TX 75023, USA USD 30.00 10:39 am - 12:33 …" at bounding box center [438, 234] width 150 height 66
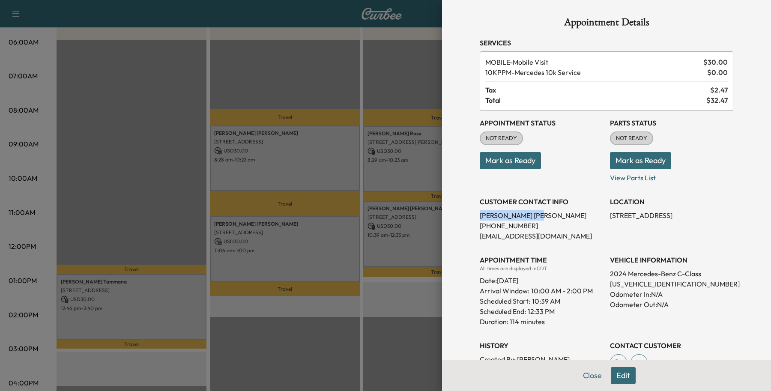
drag, startPoint x: 514, startPoint y: 210, endPoint x: 462, endPoint y: 219, distance: 53.0
click at [469, 219] on div "Appointment Details Services MOBILE - Mobile Visit $ 30.00 10KPPM - Mercedes 10…" at bounding box center [606, 232] width 274 height 465
copy p "Denna Lee"
drag, startPoint x: 523, startPoint y: 230, endPoint x: 468, endPoint y: 227, distance: 55.3
click at [469, 227] on div "Appointment Details Services MOBILE - Mobile Visit $ 30.00 10KPPM - Mercedes 10…" at bounding box center [606, 232] width 274 height 465
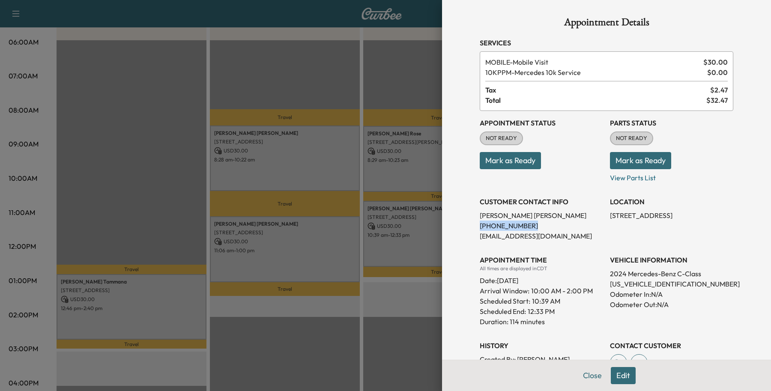
copy p "(901) 730-3700"
click at [577, 375] on button "Close" at bounding box center [592, 375] width 30 height 17
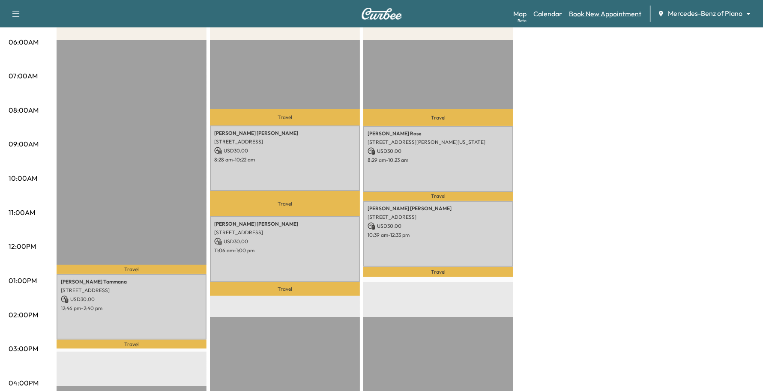
click at [597, 15] on link "Book New Appointment" at bounding box center [605, 14] width 72 height 10
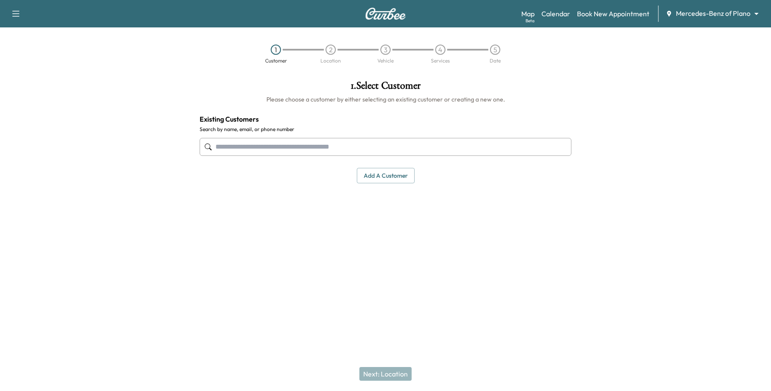
click at [262, 145] on input "text" at bounding box center [386, 147] width 372 height 18
type input "***"
